Goal: Navigation & Orientation: Find specific page/section

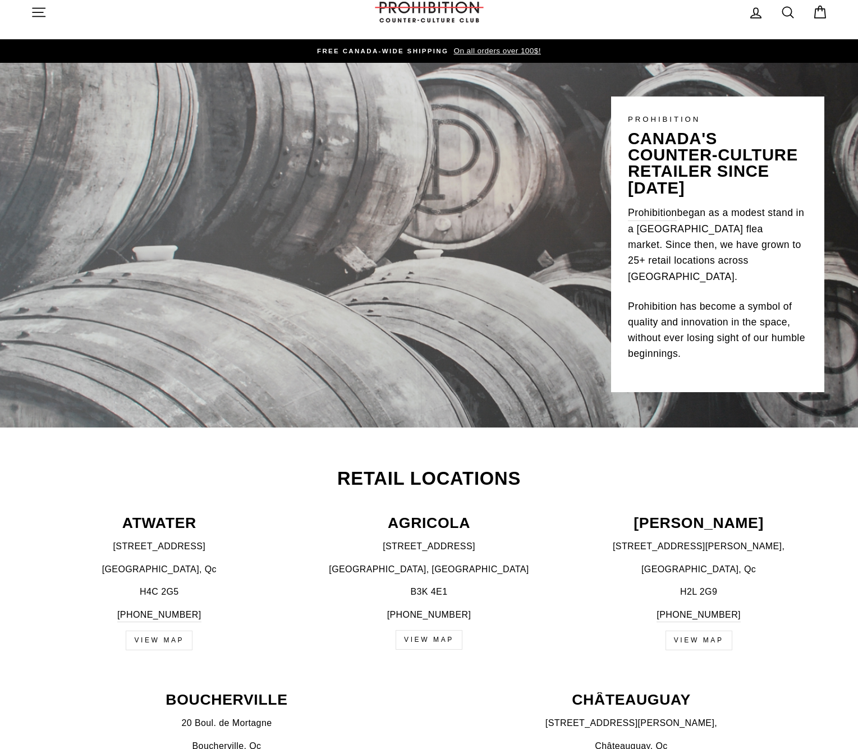
scroll to position [15, 0]
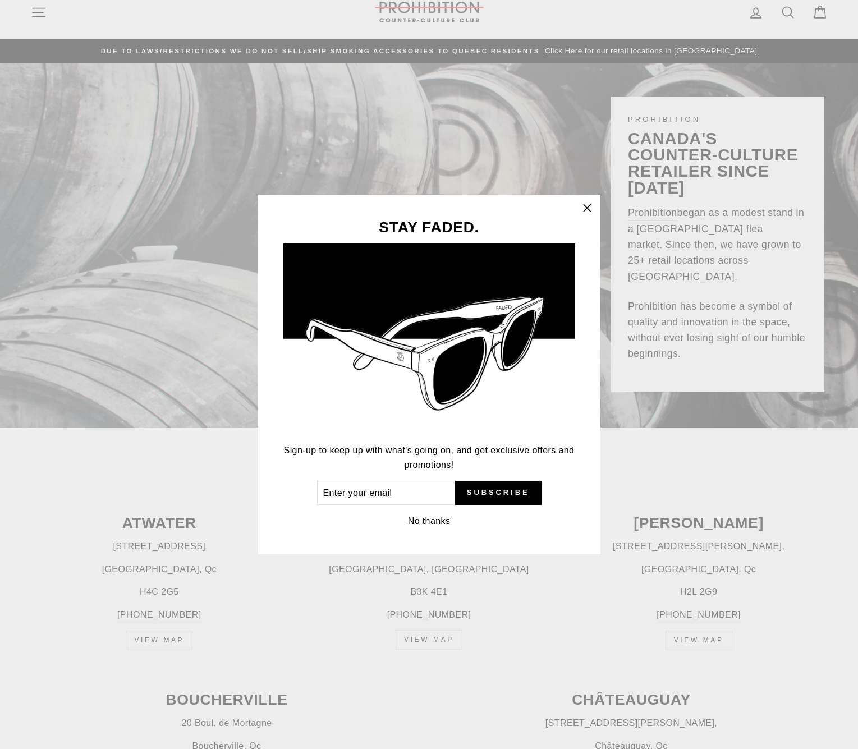
click at [822, 14] on div "STAY FADED. Sign-up to keep up with what's going on, and get exclusive offers a…" at bounding box center [429, 374] width 858 height 749
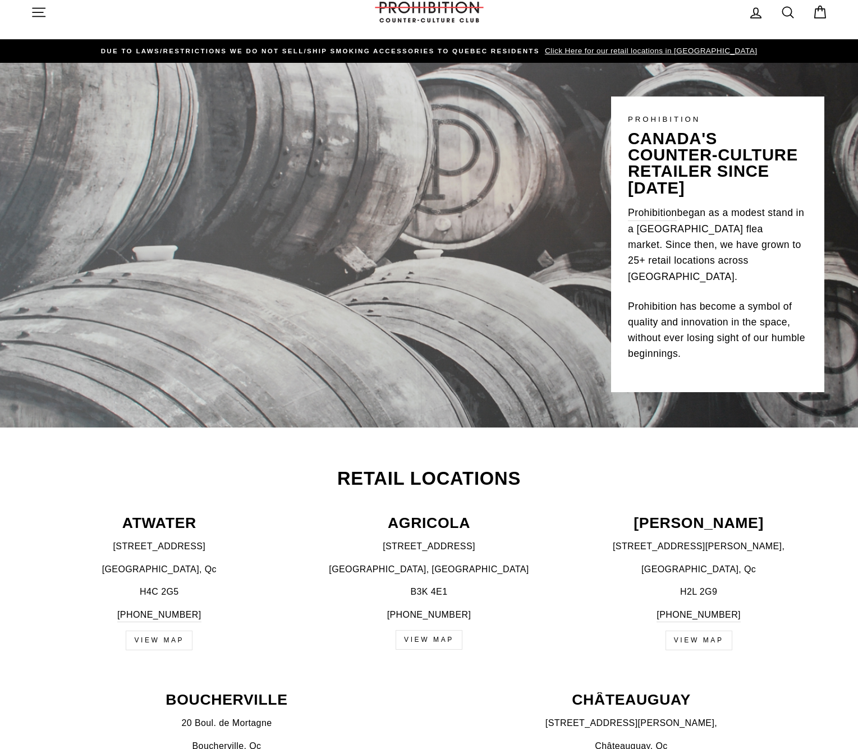
click at [817, 13] on icon at bounding box center [820, 12] width 16 height 16
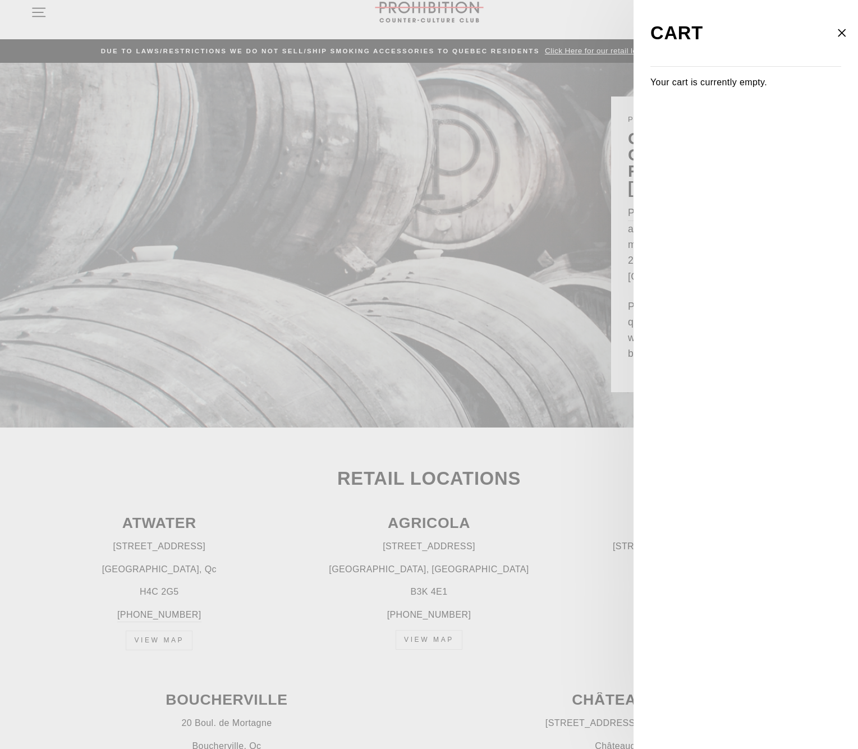
click at [853, 37] on button "Close cart" at bounding box center [841, 33] width 33 height 53
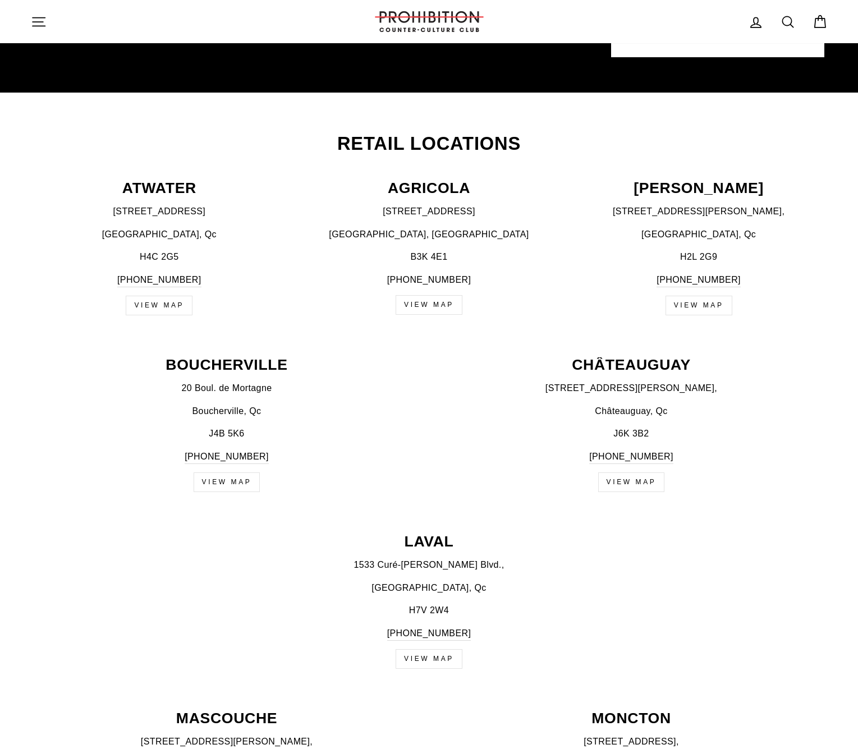
scroll to position [2465, 0]
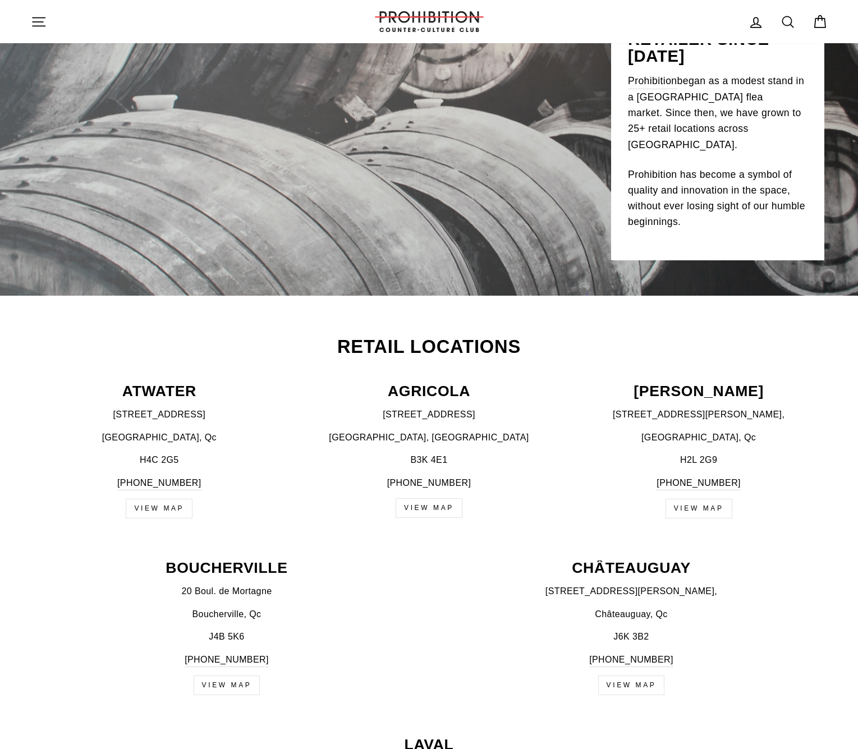
scroll to position [148, 0]
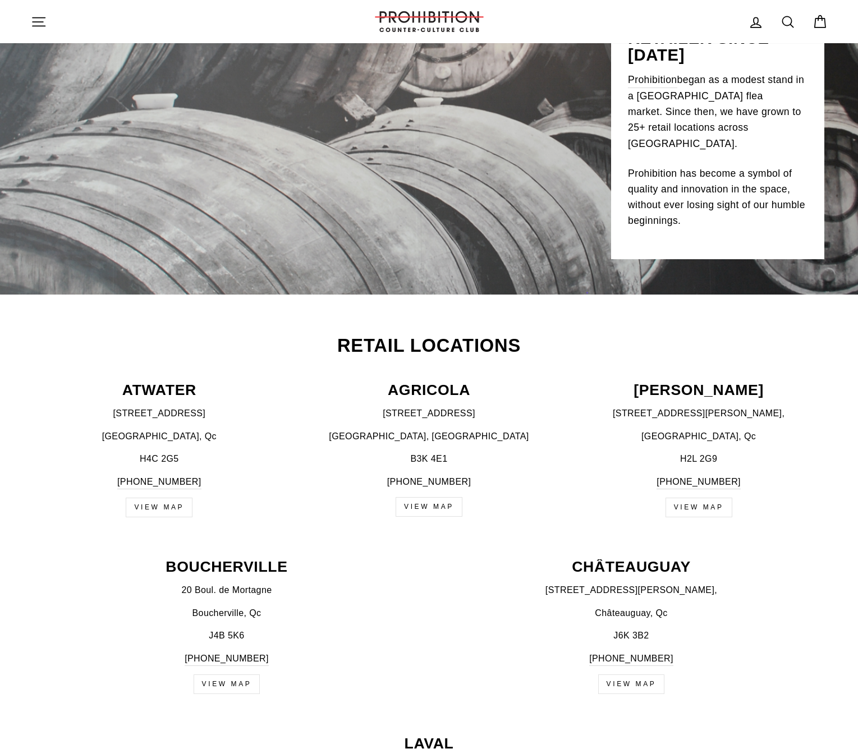
click at [155, 501] on link "VIEW MAP" at bounding box center [159, 508] width 67 height 20
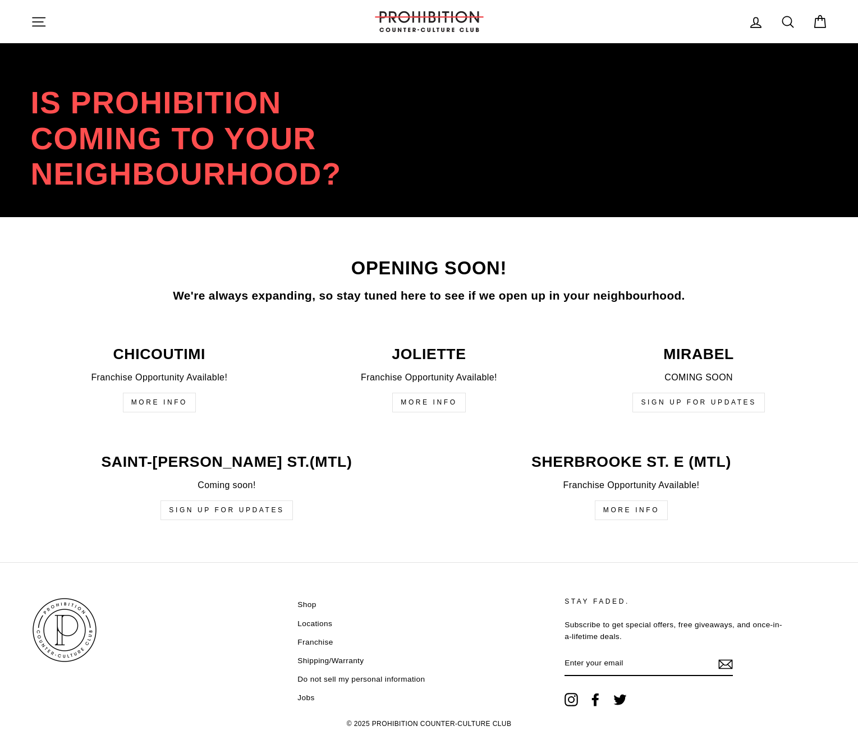
scroll to position [2465, 0]
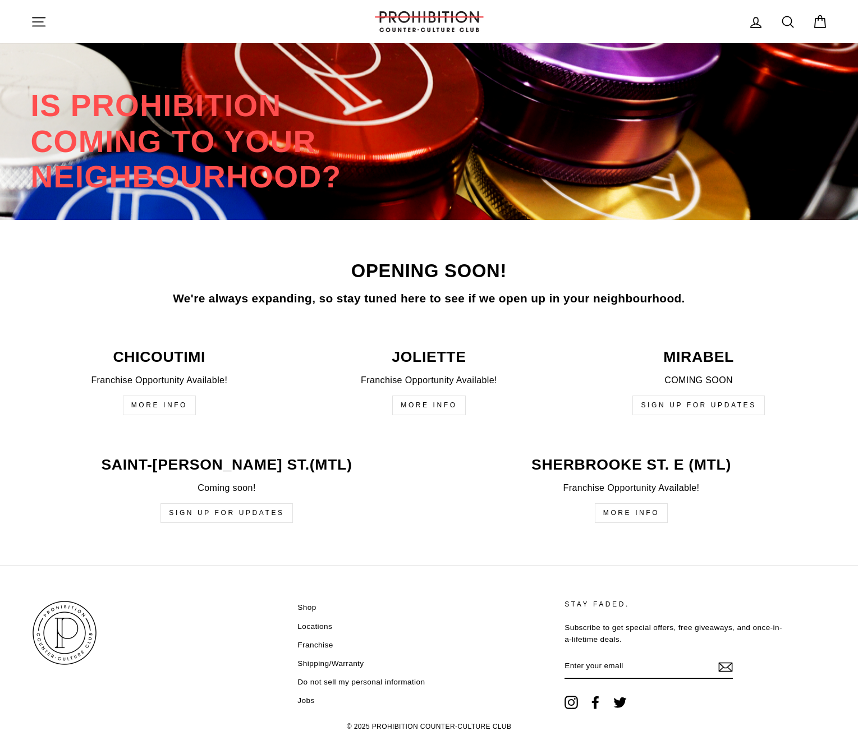
click at [307, 599] on link "Shop" at bounding box center [306, 607] width 19 height 17
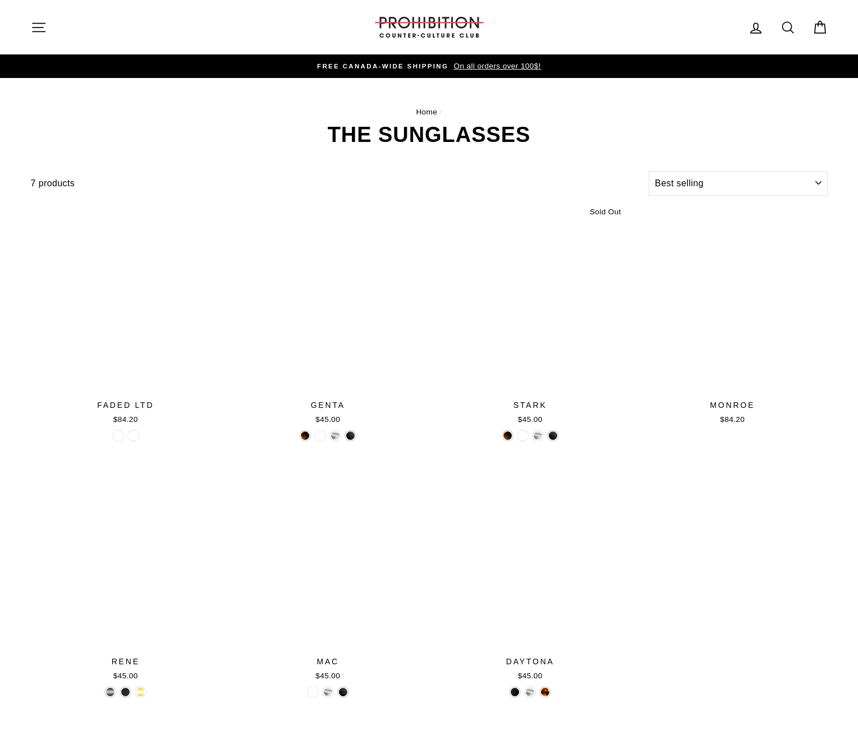
select select "best-selling"
